Goal: Navigation & Orientation: Go to known website

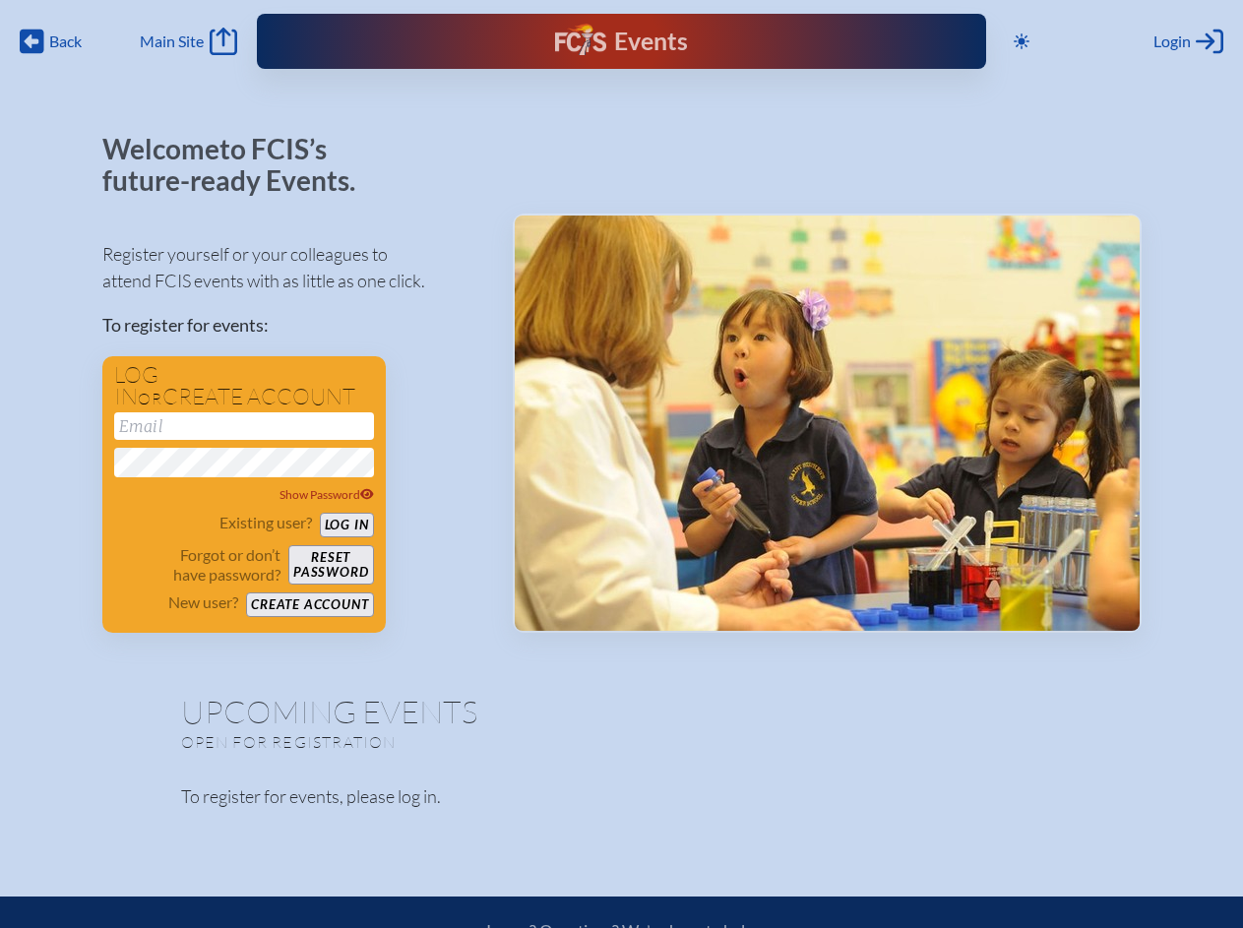
click at [51, 41] on span "Back" at bounding box center [65, 41] width 32 height 20
click at [1026, 41] on icon at bounding box center [1022, 41] width 16 height 16
click at [1188, 41] on span "Login" at bounding box center [1172, 41] width 37 height 20
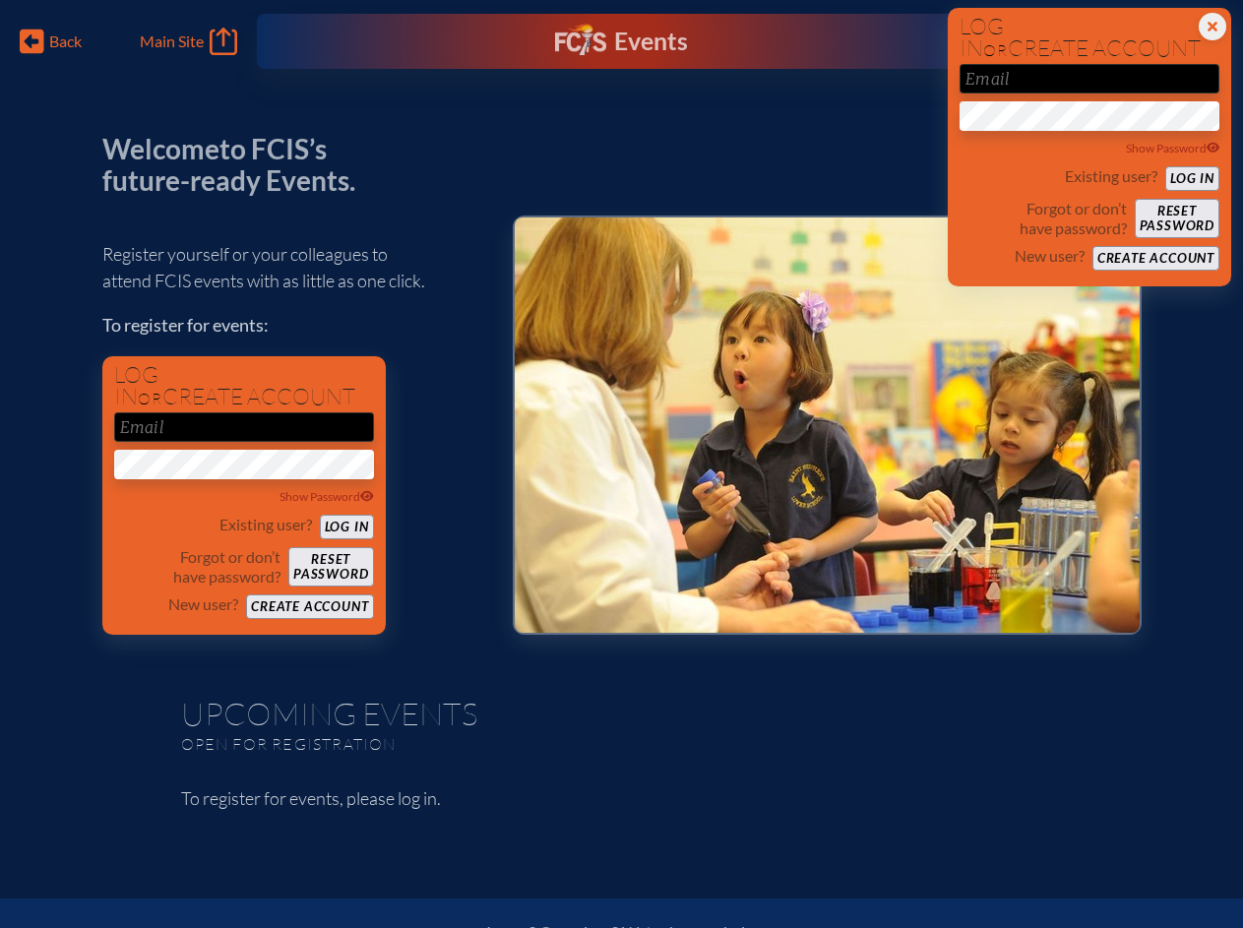
click at [244, 493] on div "Show Password" at bounding box center [244, 497] width 260 height 20
